Goal: Information Seeking & Learning: Learn about a topic

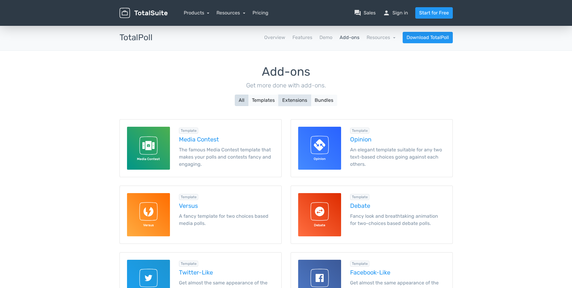
click at [298, 102] on button "Extensions" at bounding box center [294, 100] width 33 height 11
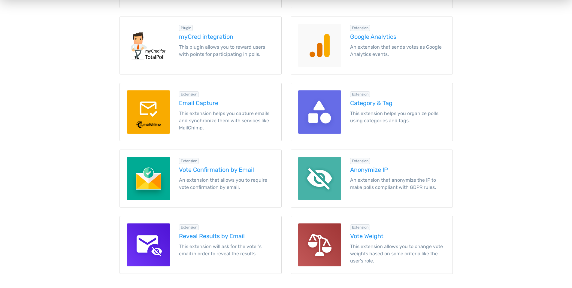
scroll to position [450, 0]
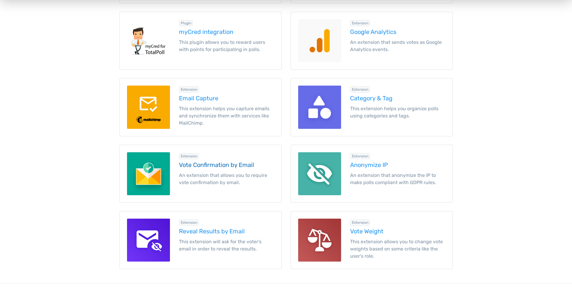
click at [203, 160] on div "Extension Vote Confirmation by Email An extension that allows you to require vo…" at bounding box center [226, 173] width 104 height 43
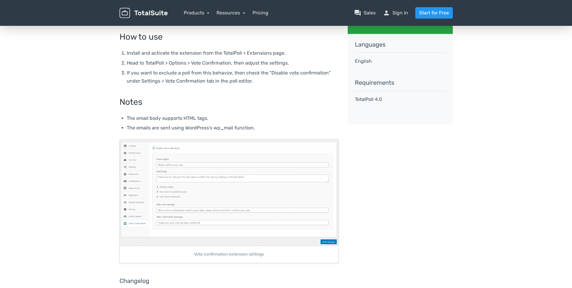
scroll to position [120, 0]
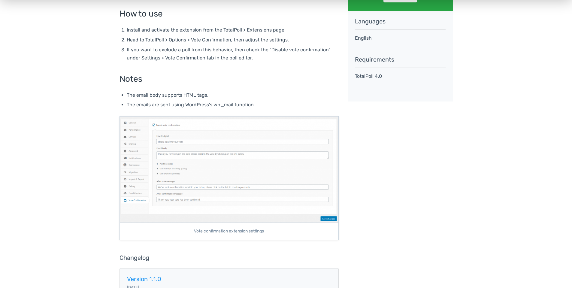
click at [190, 163] on img at bounding box center [229, 169] width 218 height 106
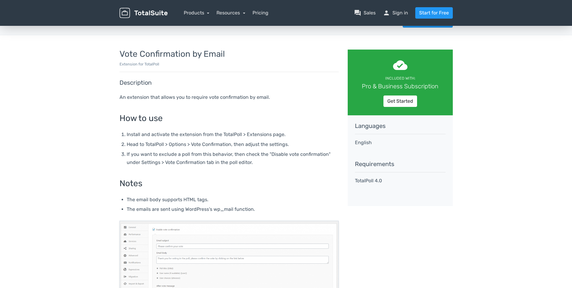
scroll to position [0, 0]
